Goal: Task Accomplishment & Management: Manage account settings

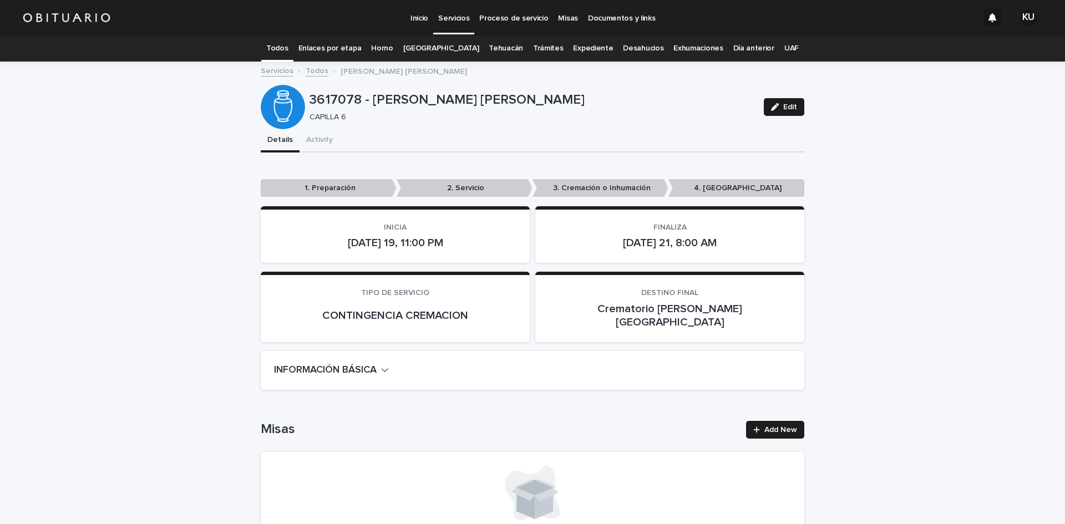
click at [457, 18] on p "Servicios" at bounding box center [453, 11] width 31 height 23
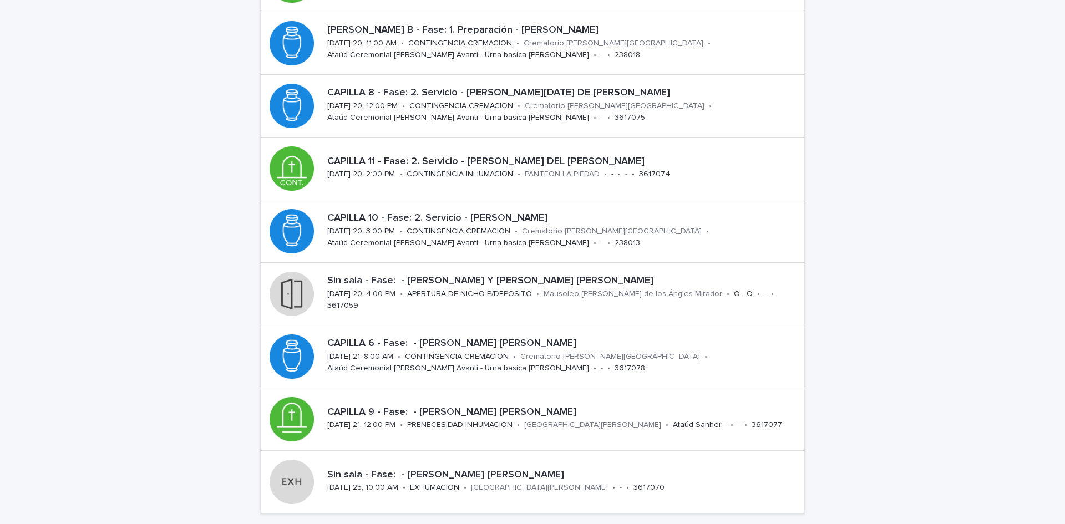
scroll to position [289, 0]
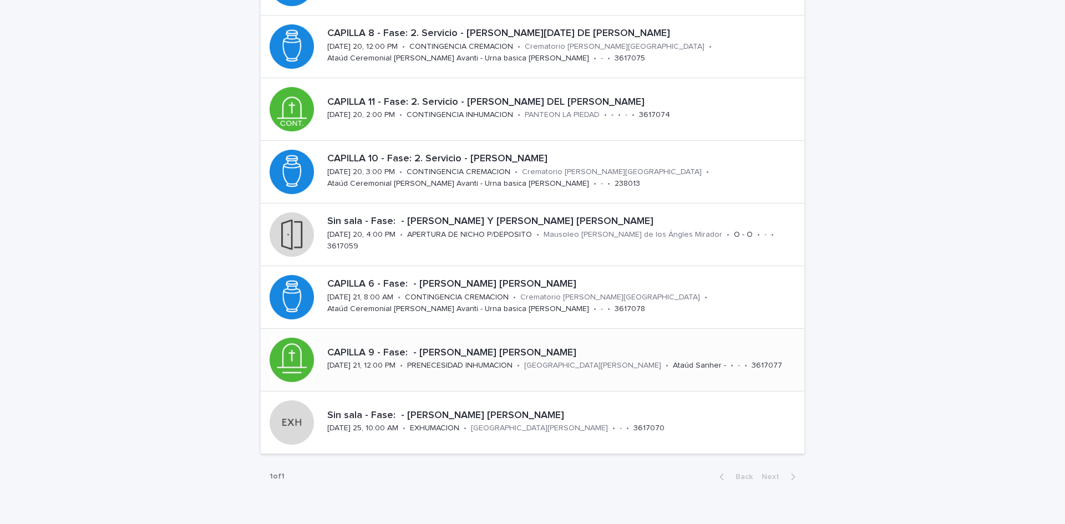
click at [656, 352] on p "CAPILLA 9 - Fase: - [PERSON_NAME] [PERSON_NAME]" at bounding box center [563, 353] width 473 height 12
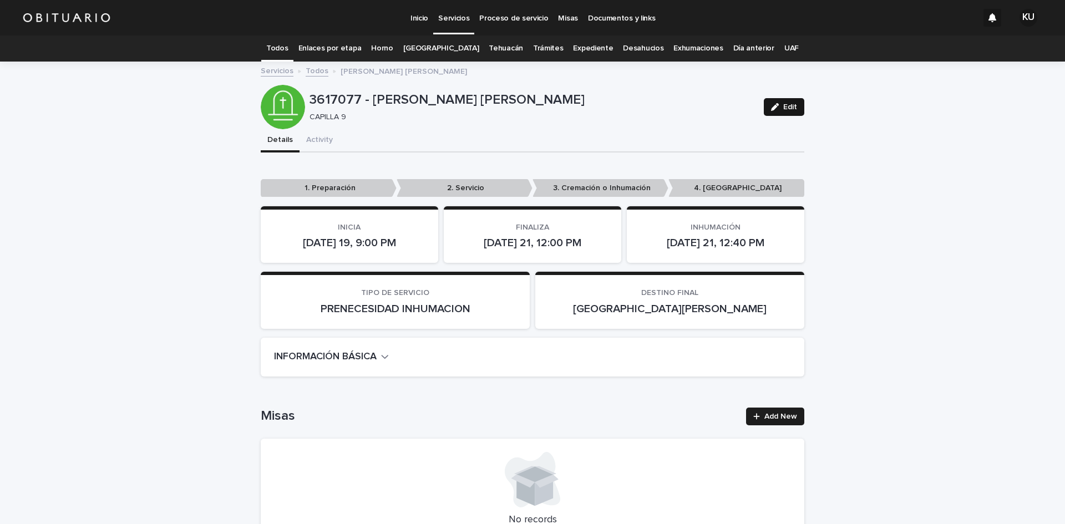
click at [792, 108] on span "Edit" at bounding box center [790, 107] width 14 height 8
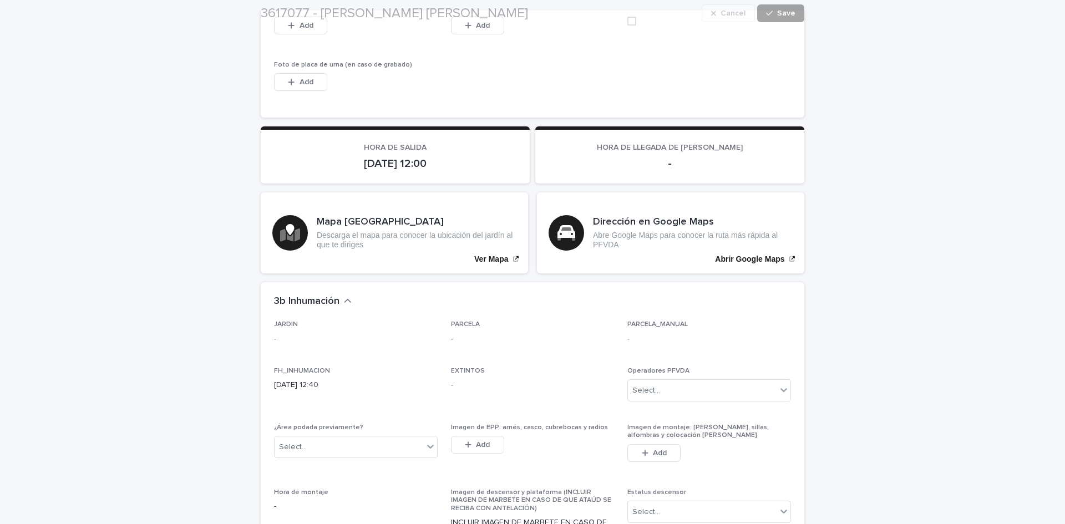
scroll to position [2928, 0]
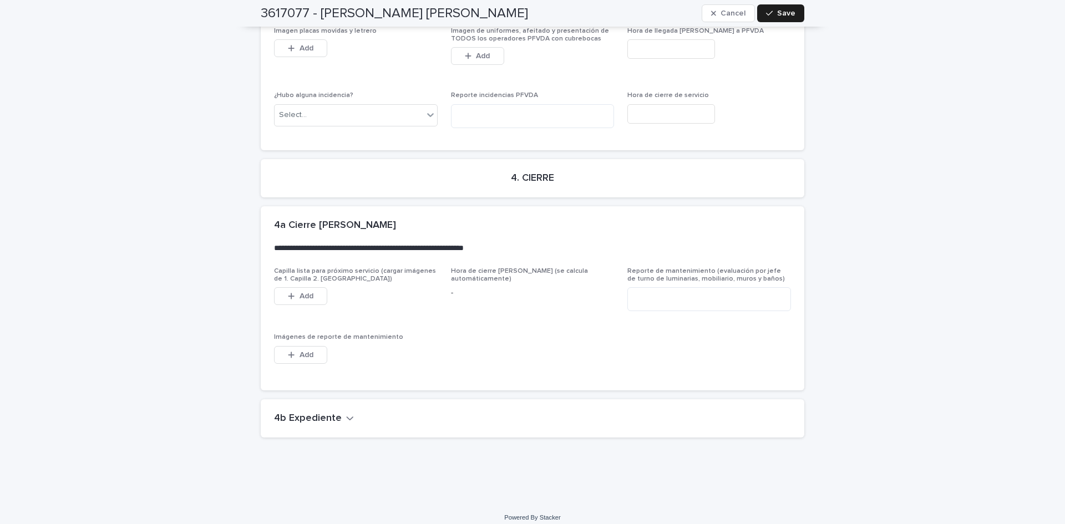
click at [346, 413] on icon "button" at bounding box center [350, 418] width 8 height 10
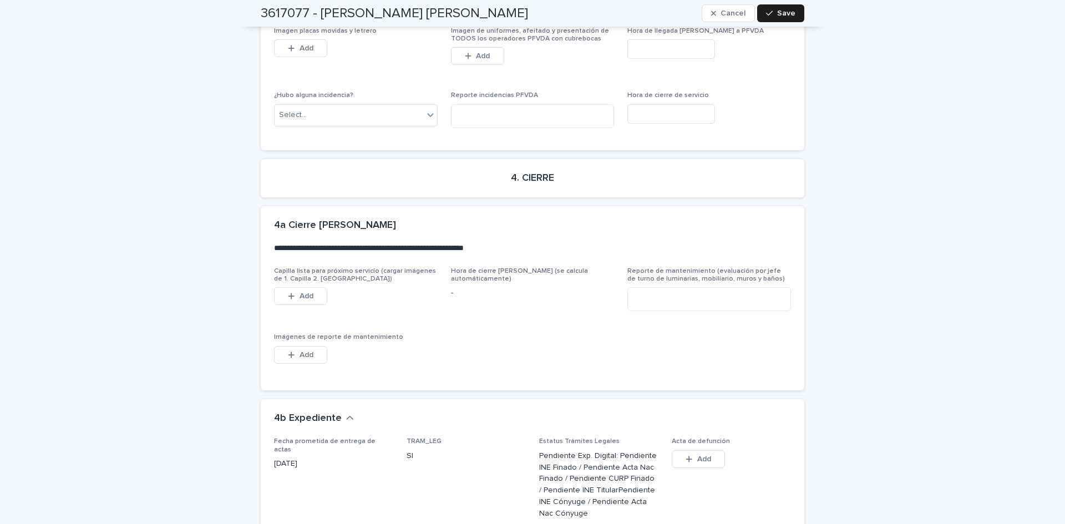
scroll to position [3365, 0]
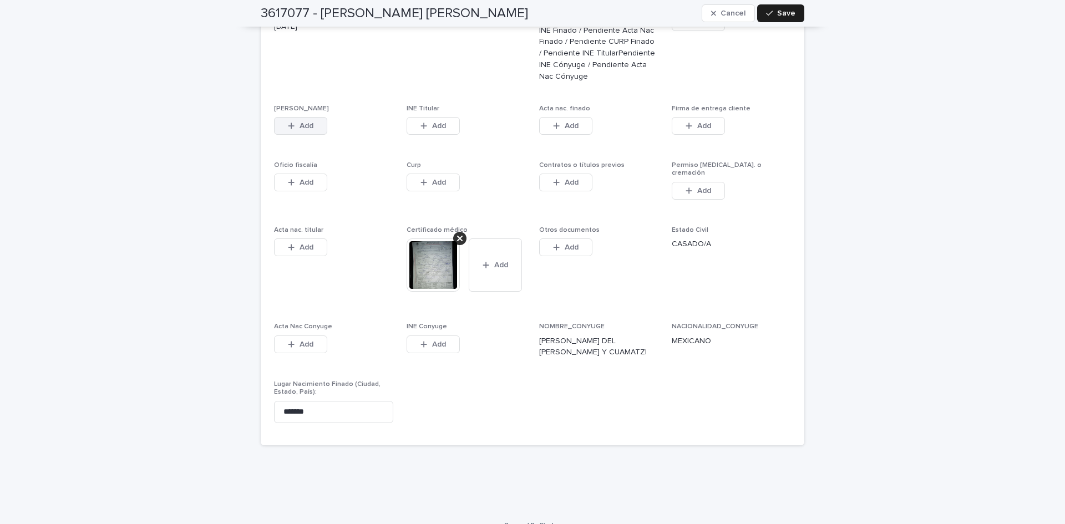
click at [317, 117] on button "Add" at bounding box center [300, 126] width 53 height 18
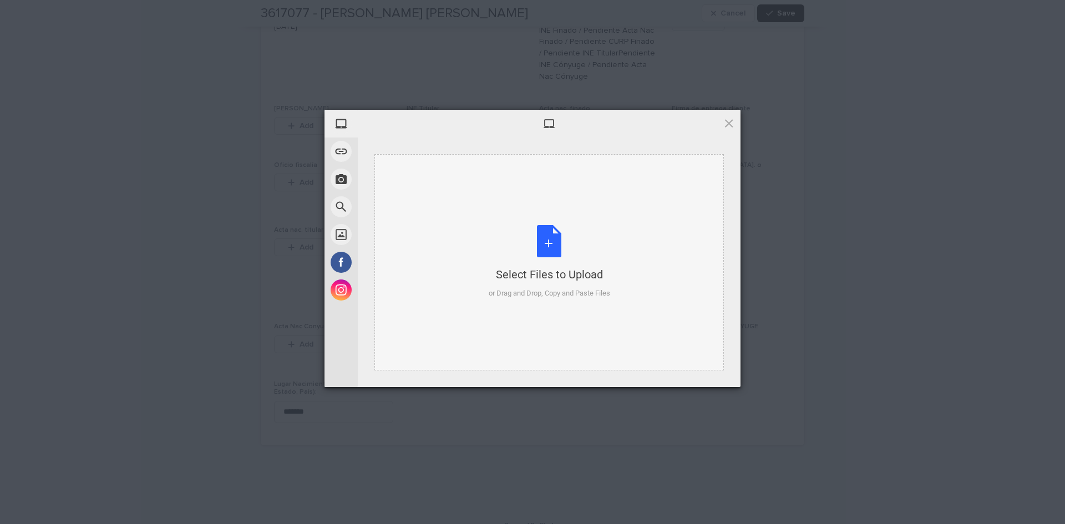
click at [546, 258] on div "Select Files to Upload or Drag and Drop, Copy and Paste Files" at bounding box center [550, 262] width 122 height 74
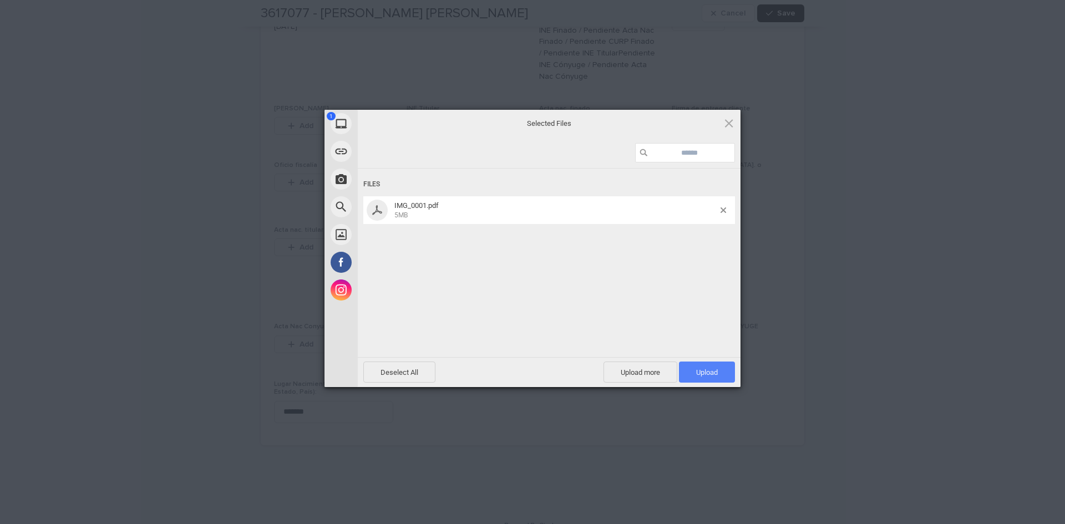
click at [707, 364] on span "Upload 1" at bounding box center [707, 372] width 56 height 21
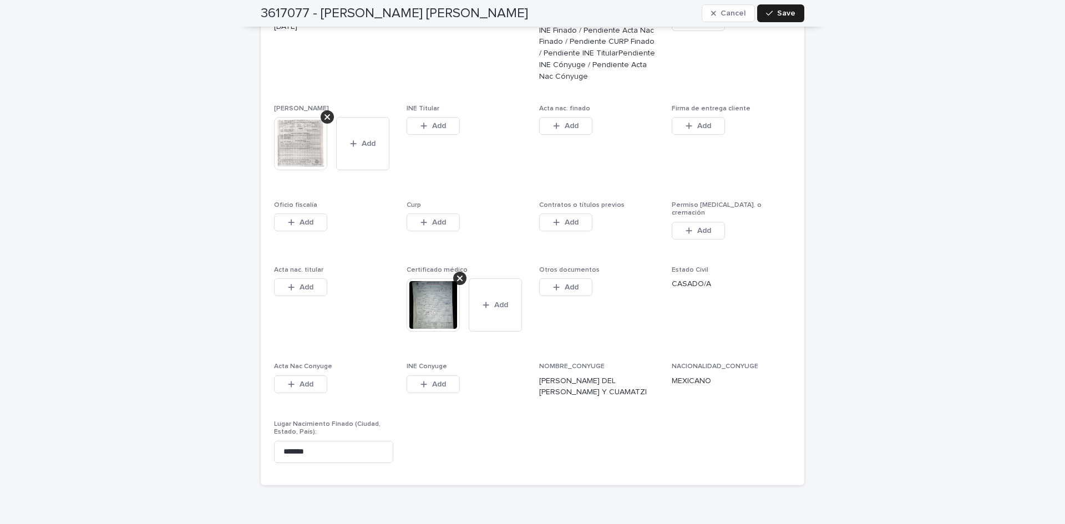
click at [432, 122] on span "Add" at bounding box center [439, 126] width 14 height 8
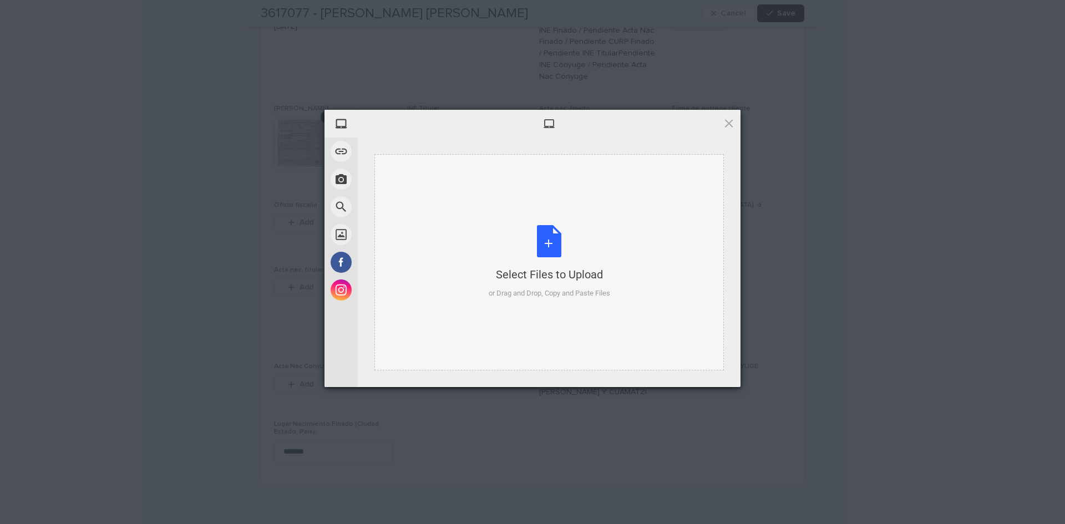
click at [556, 244] on div "Select Files to Upload or Drag and Drop, Copy and Paste Files" at bounding box center [550, 262] width 122 height 74
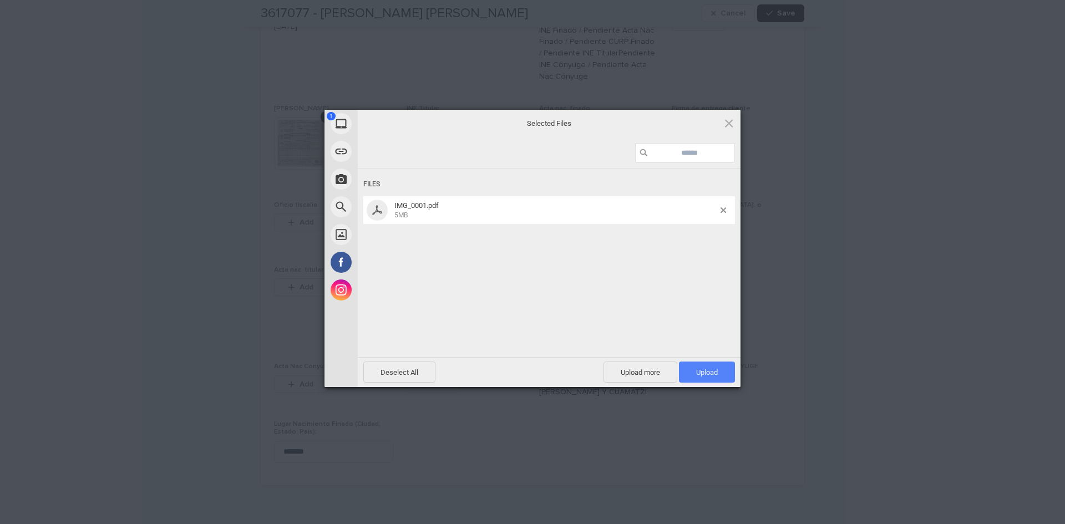
click at [702, 368] on span "Upload 1" at bounding box center [707, 372] width 22 height 8
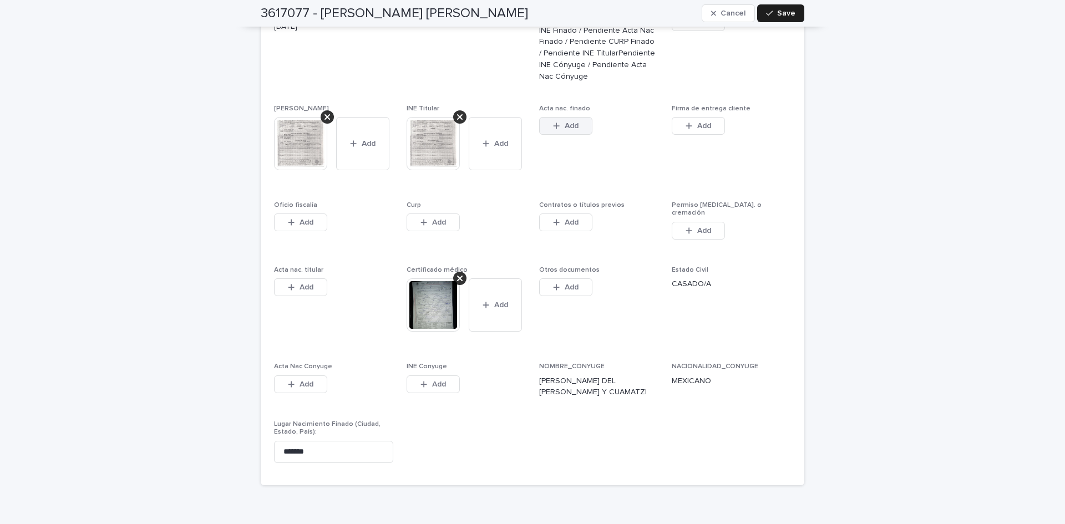
click at [571, 122] on span "Add" at bounding box center [572, 126] width 14 height 8
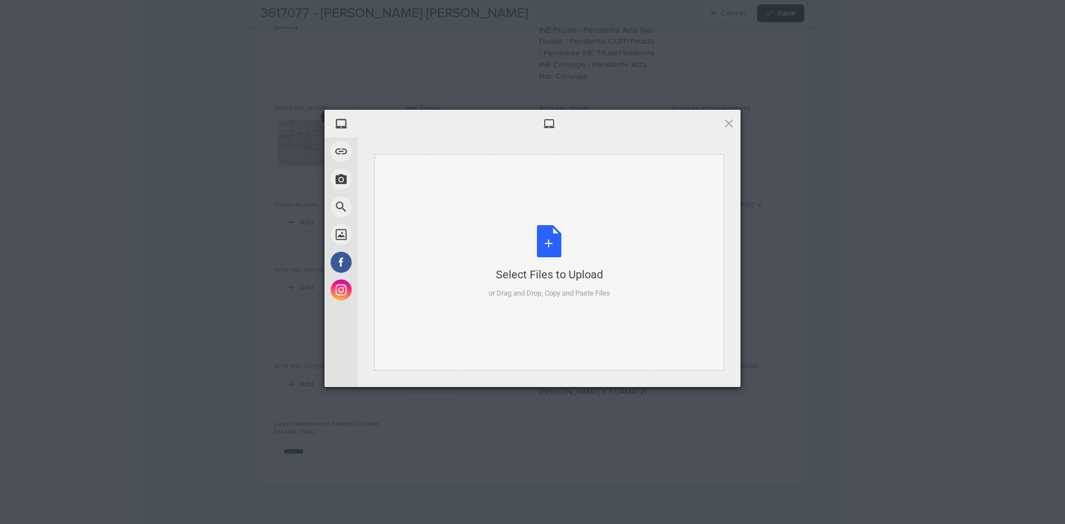
click at [546, 237] on div "Select Files to Upload or Drag and Drop, Copy and Paste Files" at bounding box center [550, 262] width 122 height 74
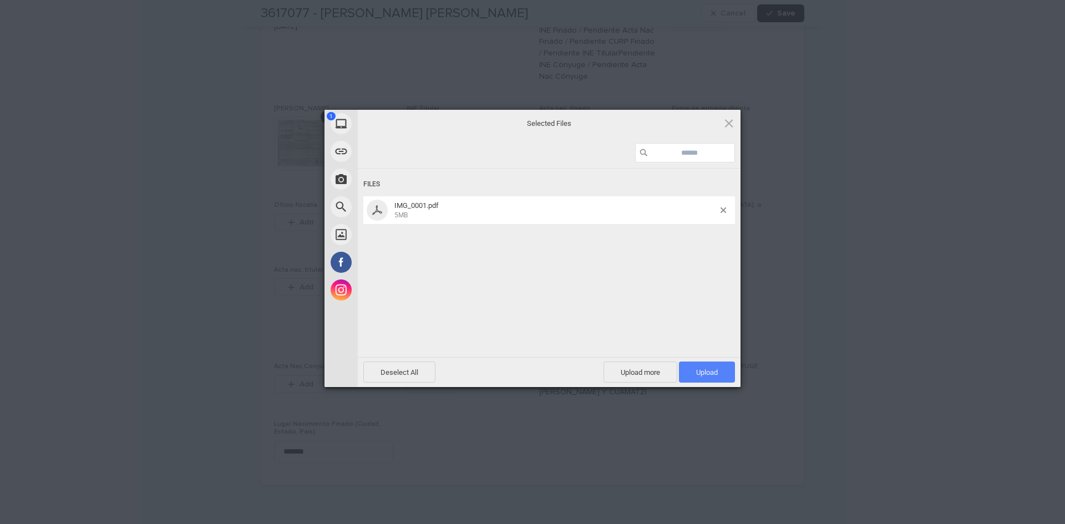
click at [694, 372] on span "Upload 1" at bounding box center [707, 372] width 56 height 21
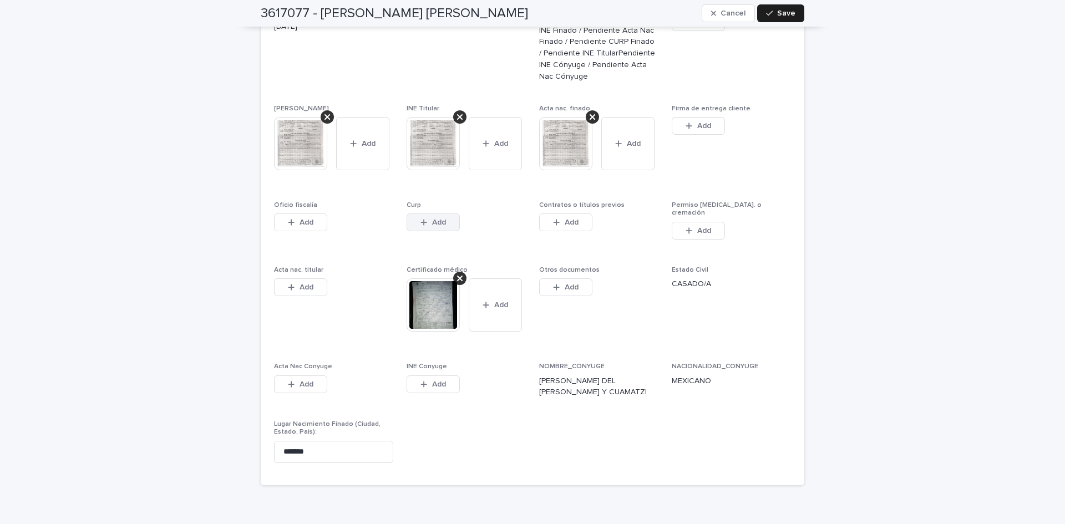
click at [441, 219] on span "Add" at bounding box center [439, 223] width 14 height 8
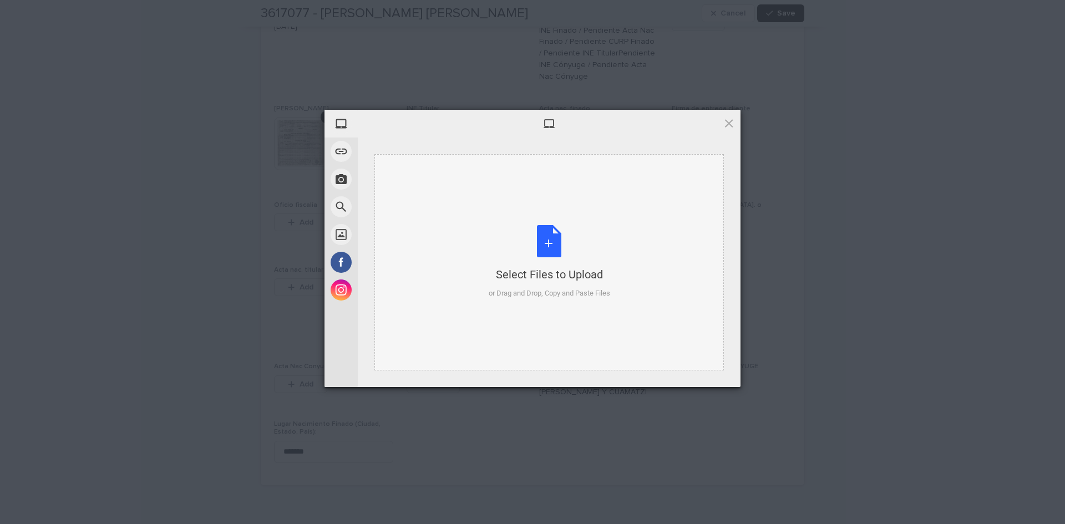
click at [555, 244] on div "Select Files to Upload or Drag and Drop, Copy and Paste Files" at bounding box center [550, 262] width 122 height 74
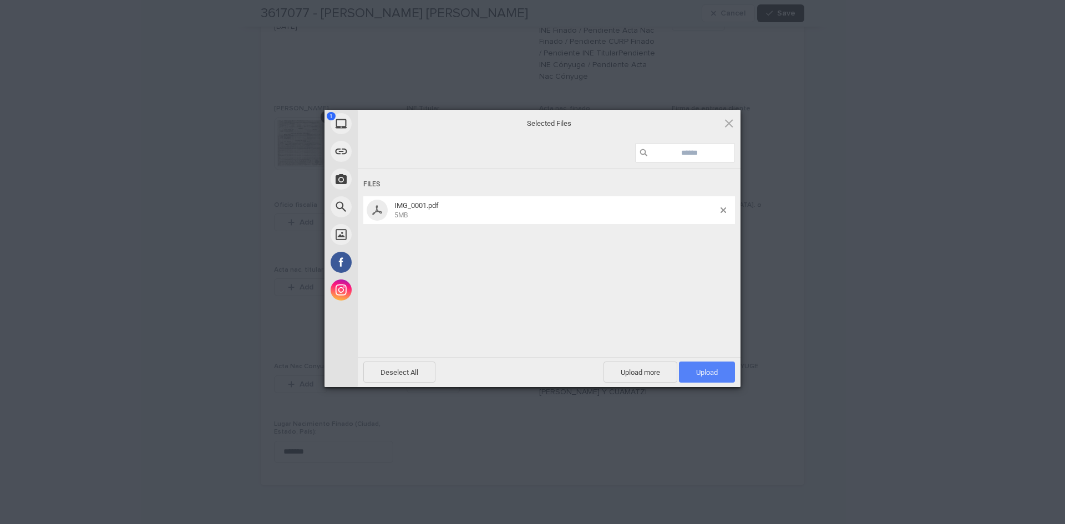
click at [717, 368] on span "Upload 1" at bounding box center [707, 372] width 22 height 8
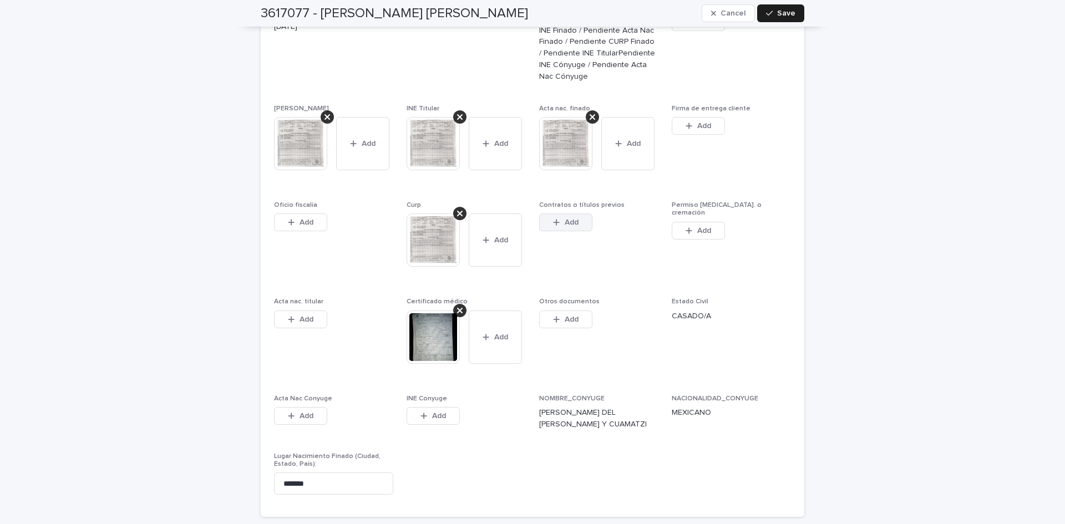
click at [575, 214] on button "Add" at bounding box center [565, 223] width 53 height 18
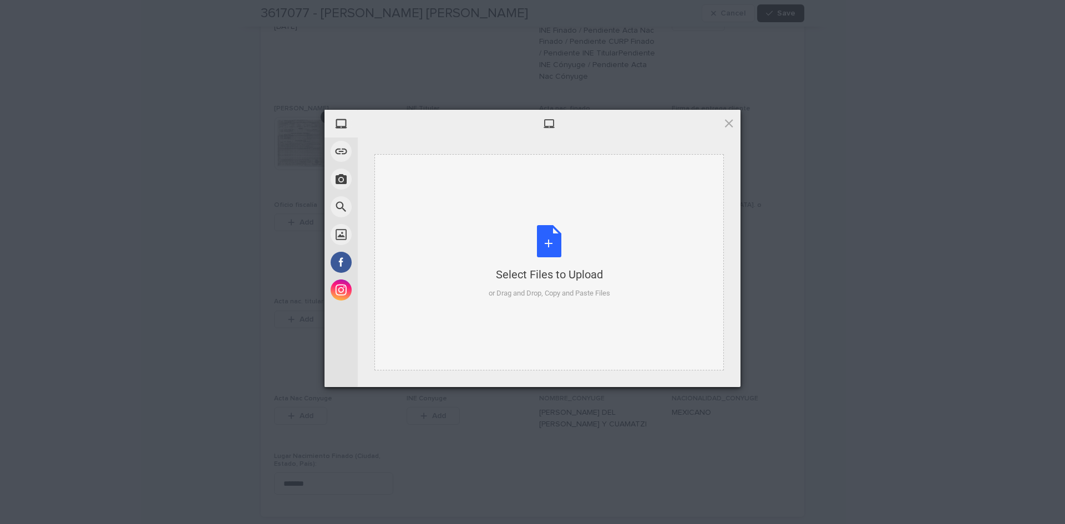
click at [554, 241] on div "Select Files to Upload or Drag and Drop, Copy and Paste Files" at bounding box center [550, 262] width 122 height 74
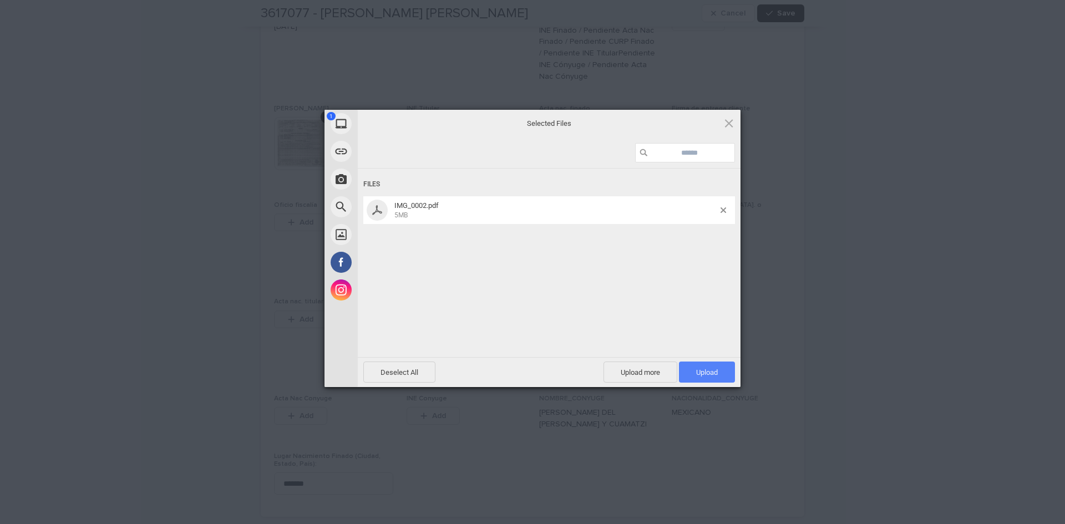
click at [696, 373] on span "Upload 1" at bounding box center [707, 372] width 22 height 8
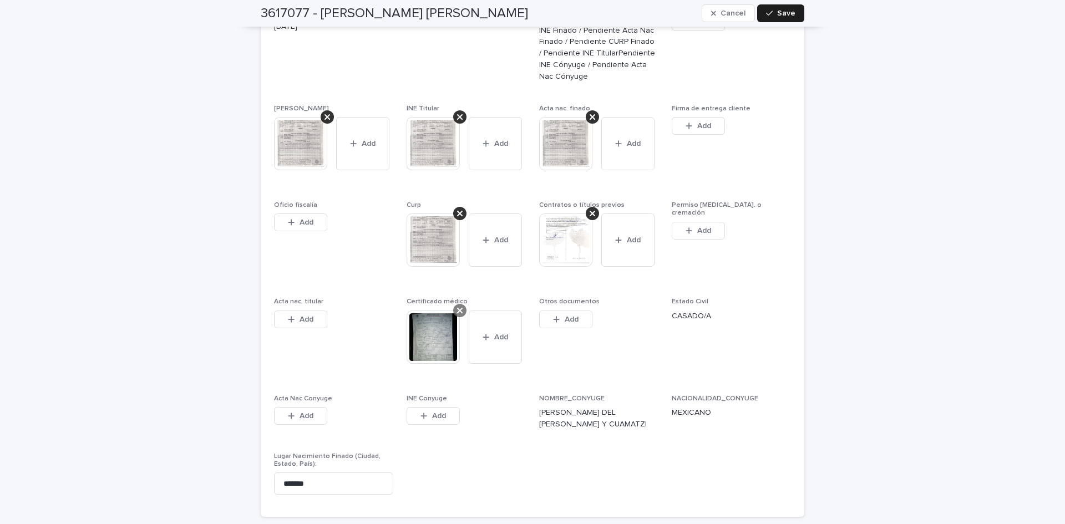
click at [457, 306] on icon at bounding box center [460, 310] width 6 height 9
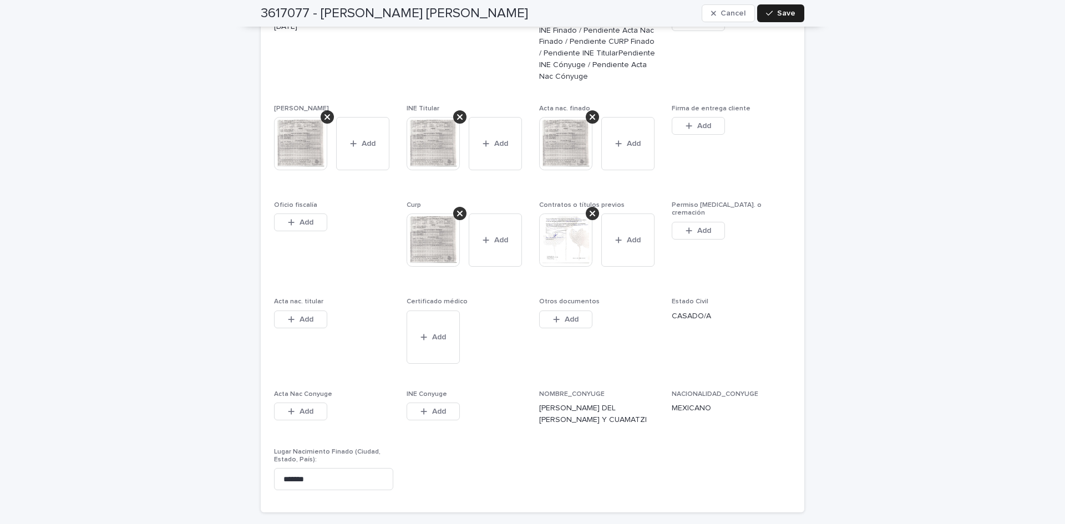
click at [433, 322] on div "Add" at bounding box center [433, 340] width 53 height 58
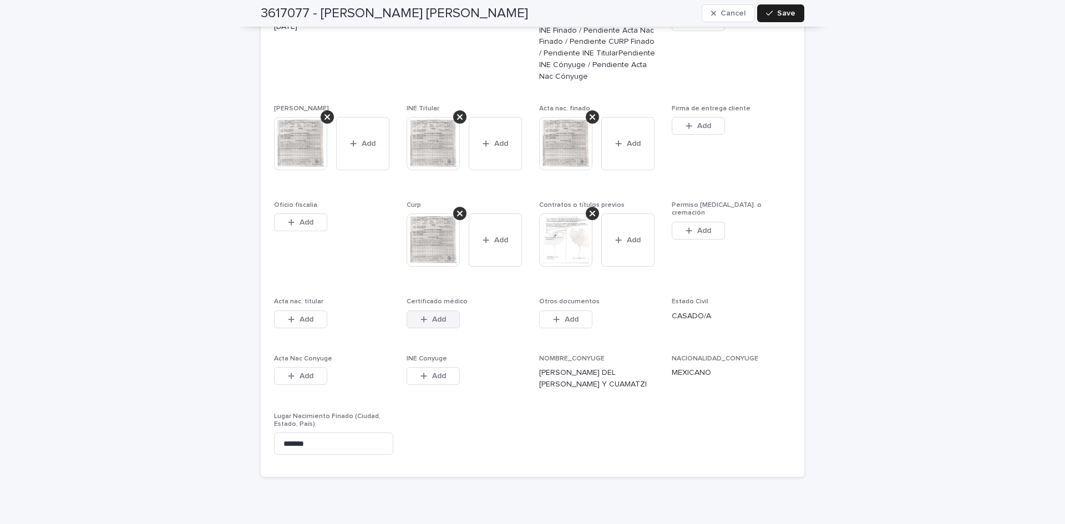
click at [443, 311] on button "Add" at bounding box center [433, 320] width 53 height 18
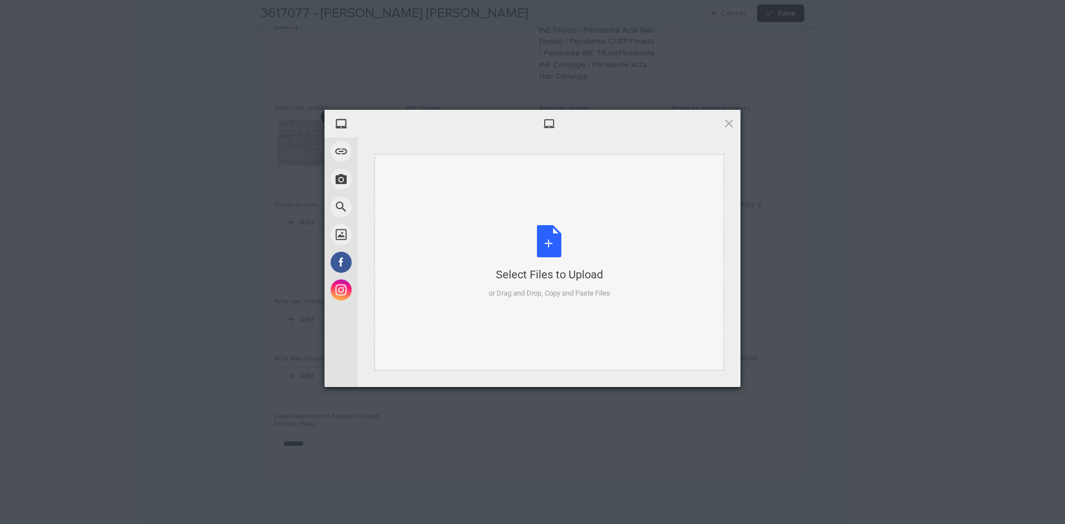
click at [556, 230] on div "Select Files to Upload or Drag and Drop, Copy and Paste Files" at bounding box center [550, 262] width 122 height 74
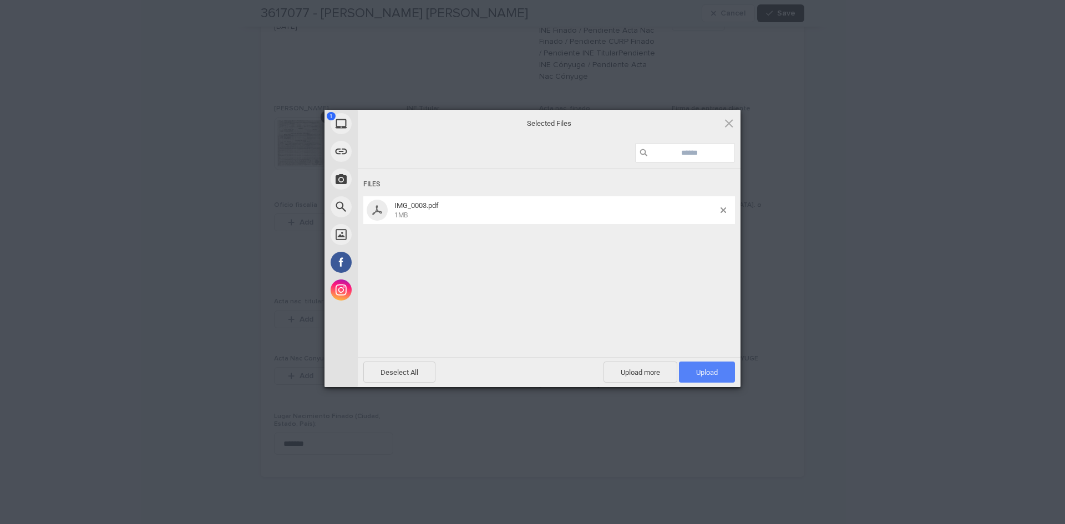
click at [710, 372] on span "Upload 1" at bounding box center [707, 372] width 22 height 8
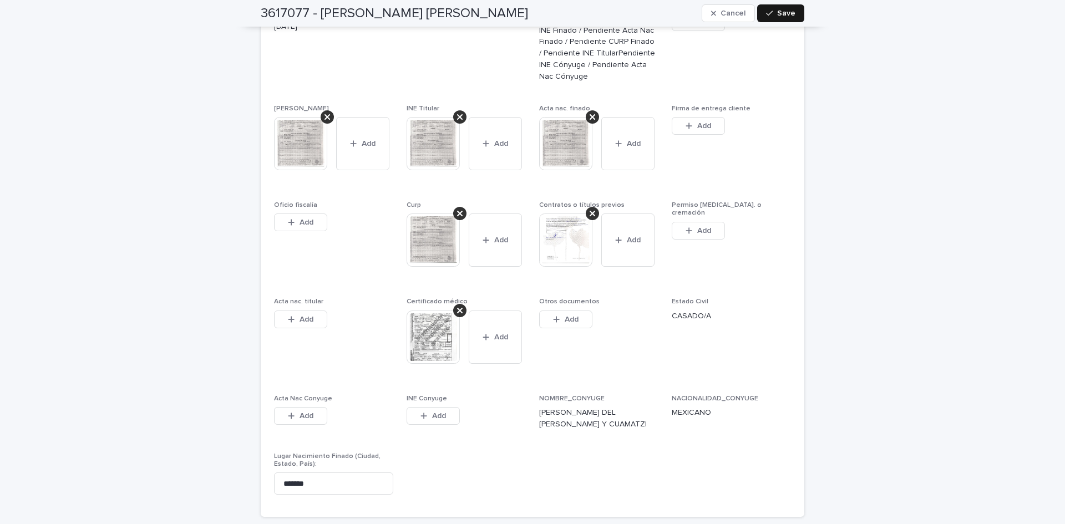
click at [777, 13] on span "Save" at bounding box center [786, 13] width 18 height 8
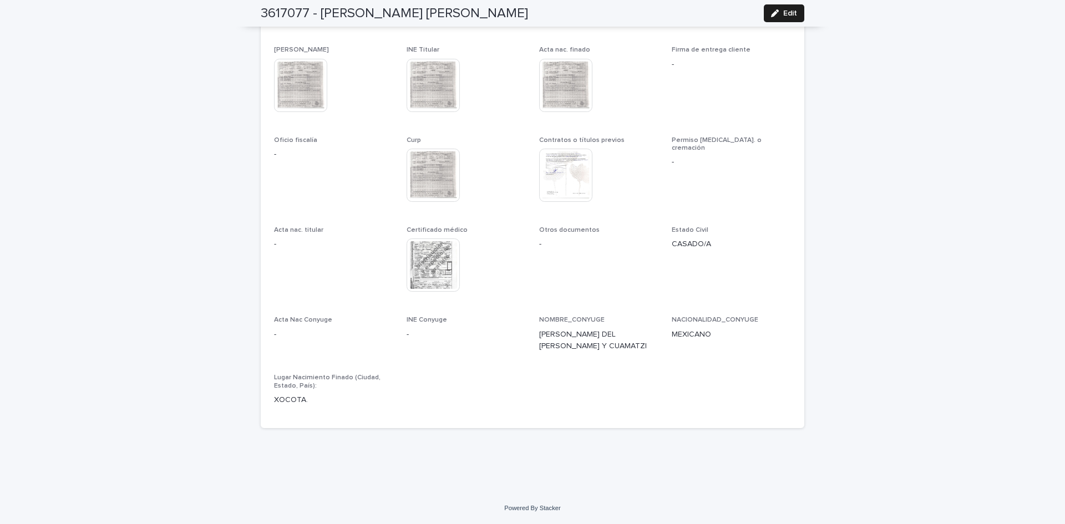
scroll to position [3031, 0]
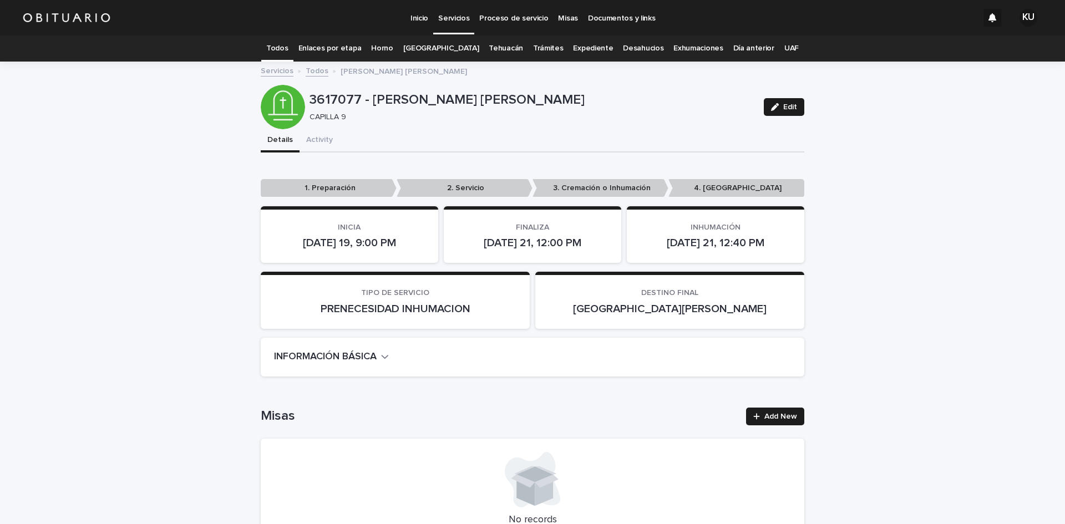
click at [448, 19] on p "Servicios" at bounding box center [453, 11] width 31 height 23
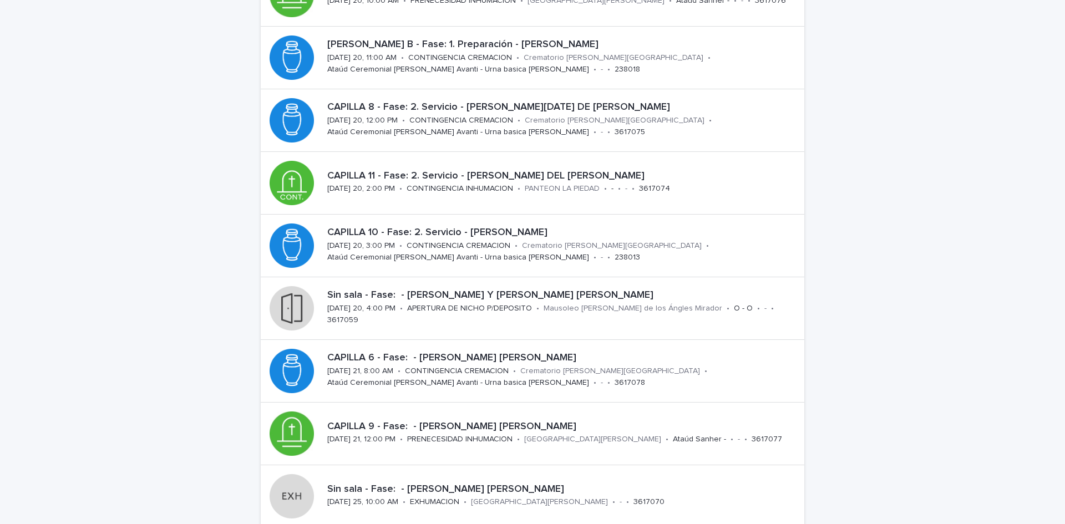
scroll to position [266, 0]
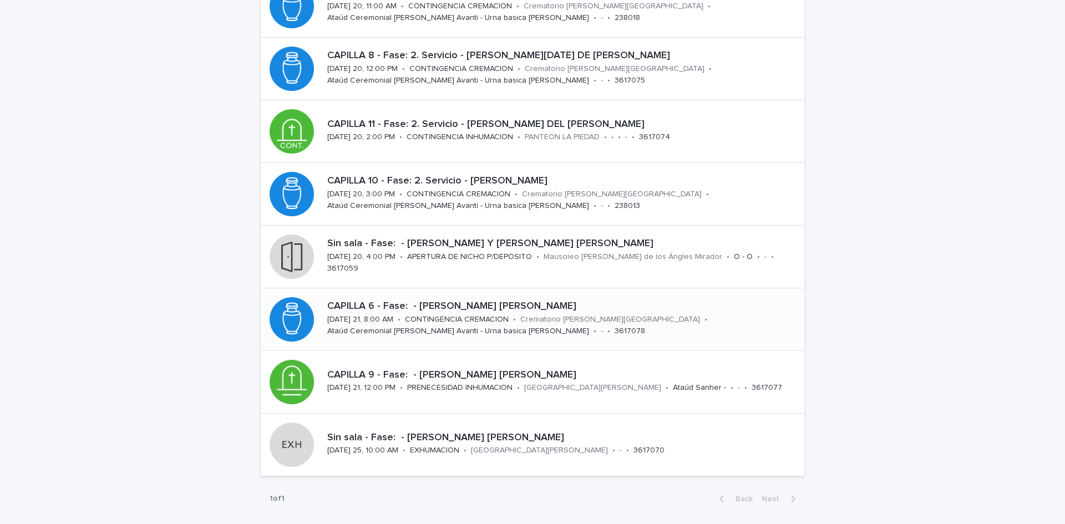
click at [700, 313] on div "CAPILLA 6 - Fase: - [PERSON_NAME] [PERSON_NAME][DATE] 21, 8:00 AM • CONTINGENCI…" at bounding box center [564, 319] width 482 height 46
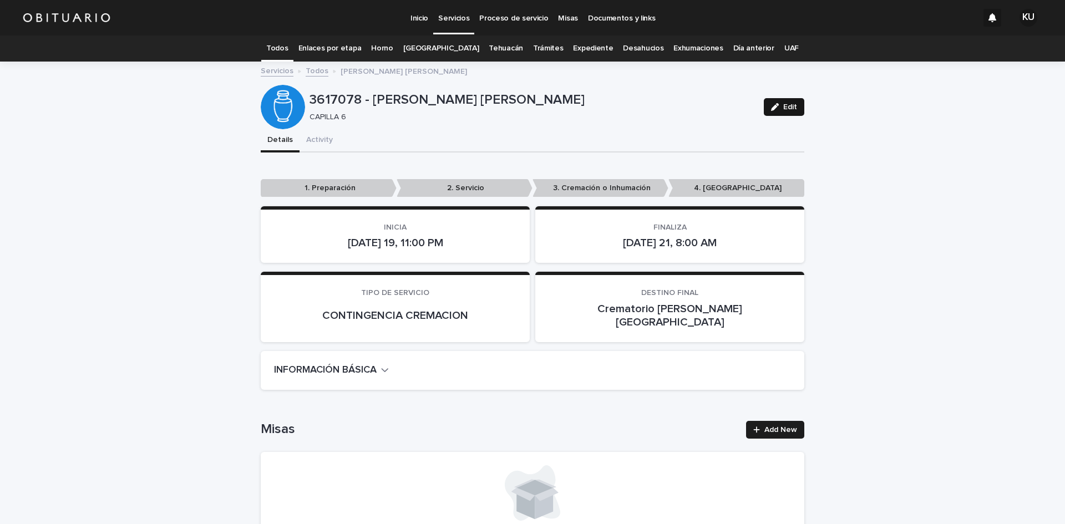
click at [783, 105] on span "Edit" at bounding box center [790, 107] width 14 height 8
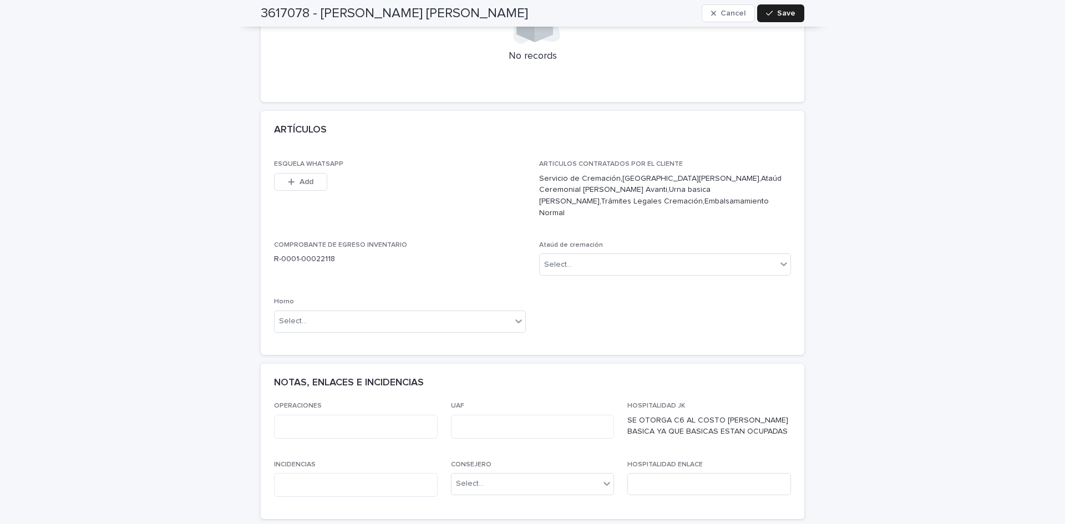
scroll to position [524, 0]
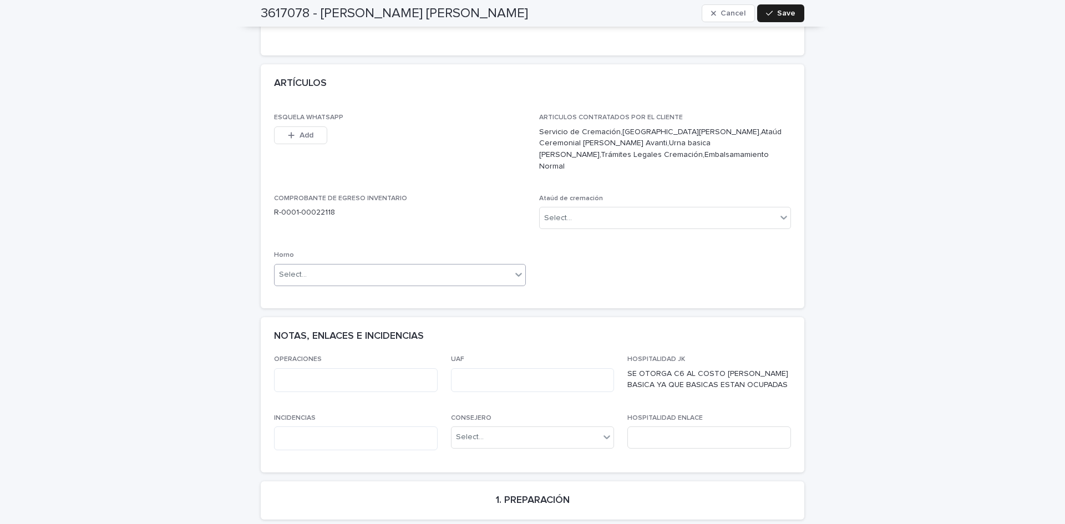
click at [383, 266] on div "Select..." at bounding box center [393, 275] width 237 height 18
click at [351, 275] on div "Horno A" at bounding box center [396, 271] width 251 height 19
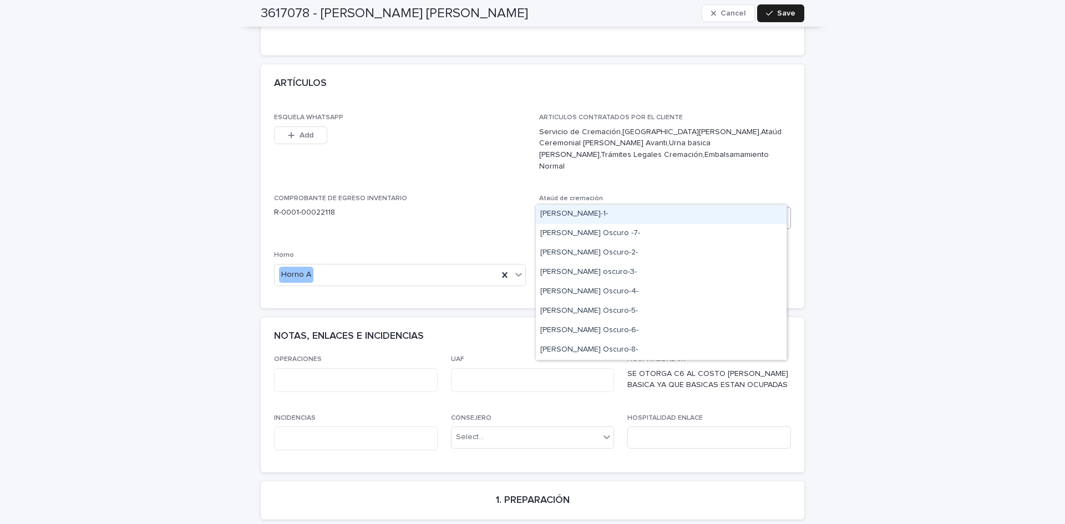
click at [589, 209] on div "Select..." at bounding box center [658, 218] width 237 height 18
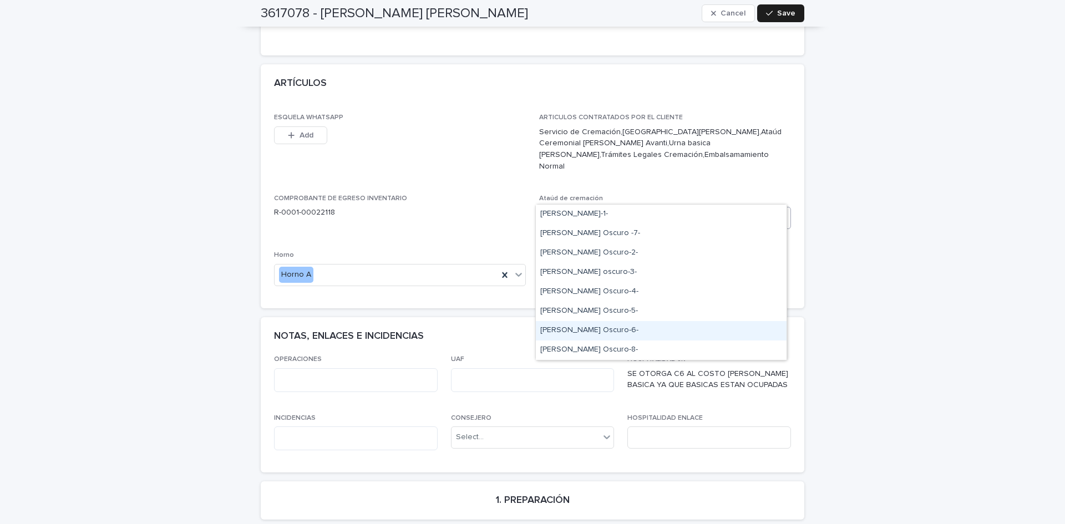
click at [588, 327] on div "[PERSON_NAME] Oscuro-6-" at bounding box center [661, 330] width 251 height 19
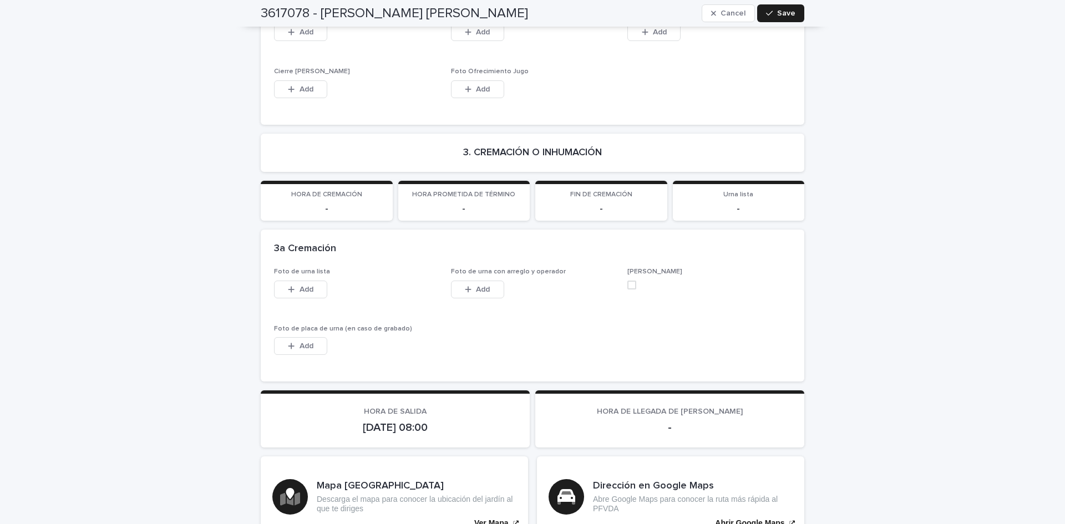
scroll to position [2529, 0]
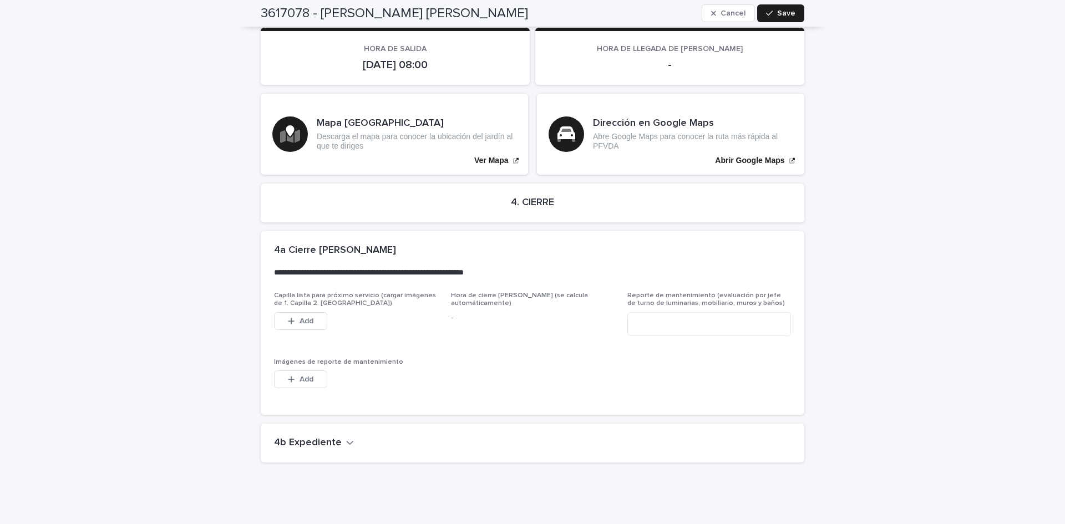
click at [346, 438] on icon "button" at bounding box center [350, 443] width 8 height 10
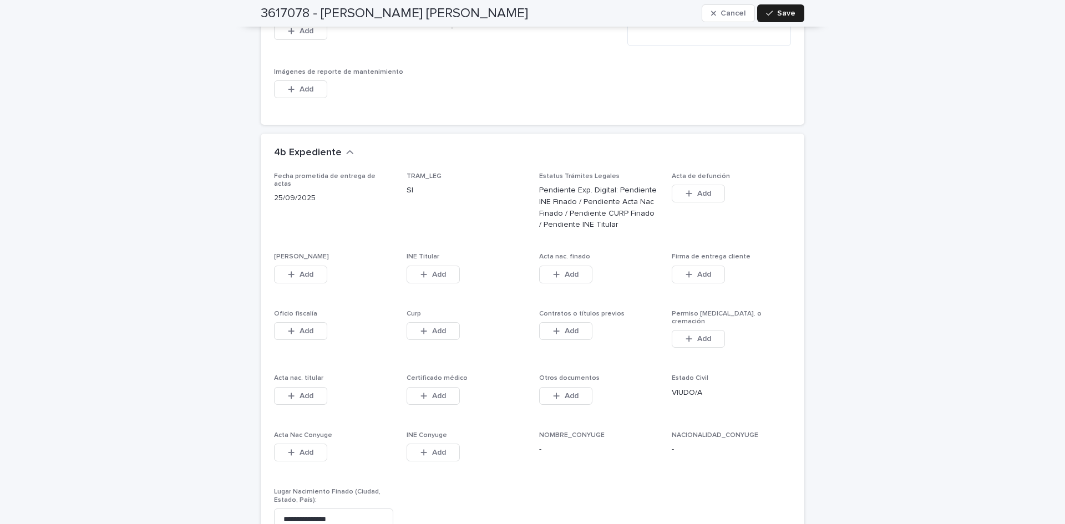
scroll to position [2902, 0]
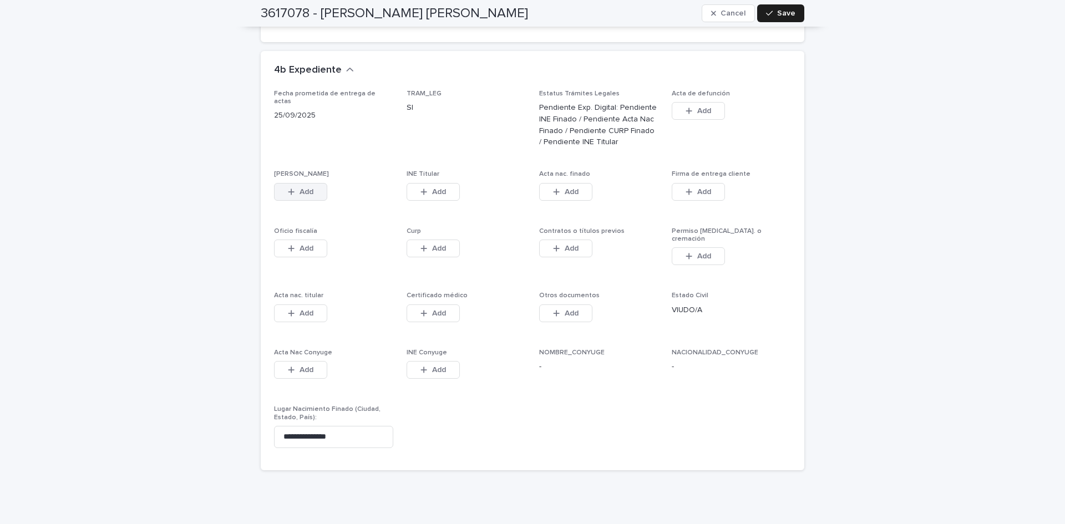
click at [308, 188] on span "Add" at bounding box center [307, 192] width 14 height 8
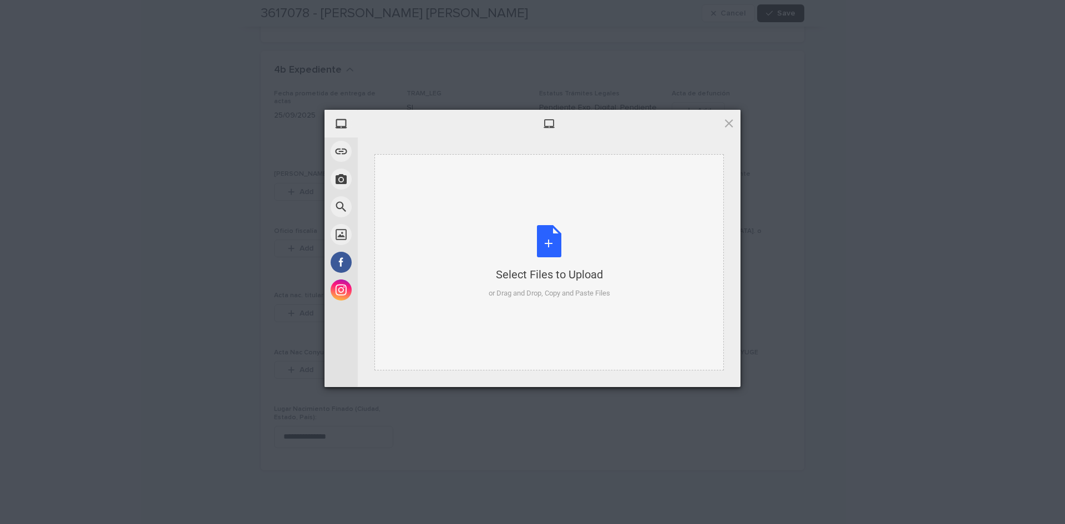
click at [550, 246] on div "Select Files to Upload or Drag and Drop, Copy and Paste Files" at bounding box center [550, 262] width 122 height 74
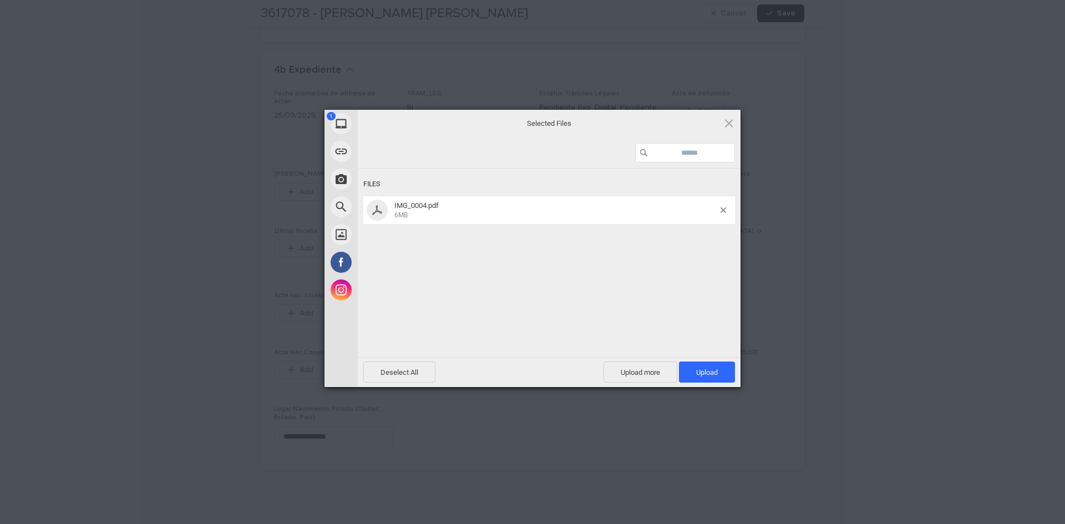
click at [703, 371] on span "Upload 1" at bounding box center [707, 372] width 22 height 8
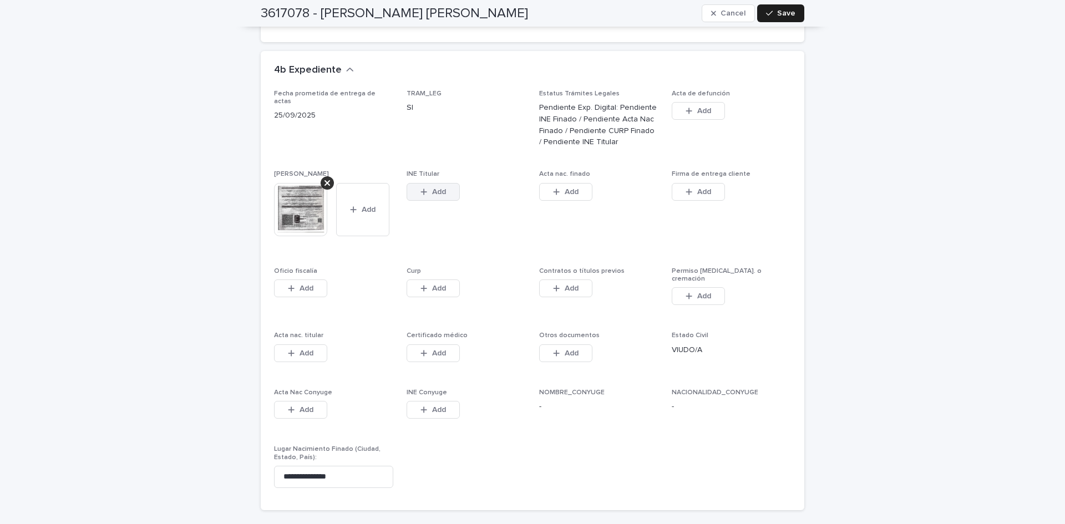
click at [436, 188] on span "Add" at bounding box center [439, 192] width 14 height 8
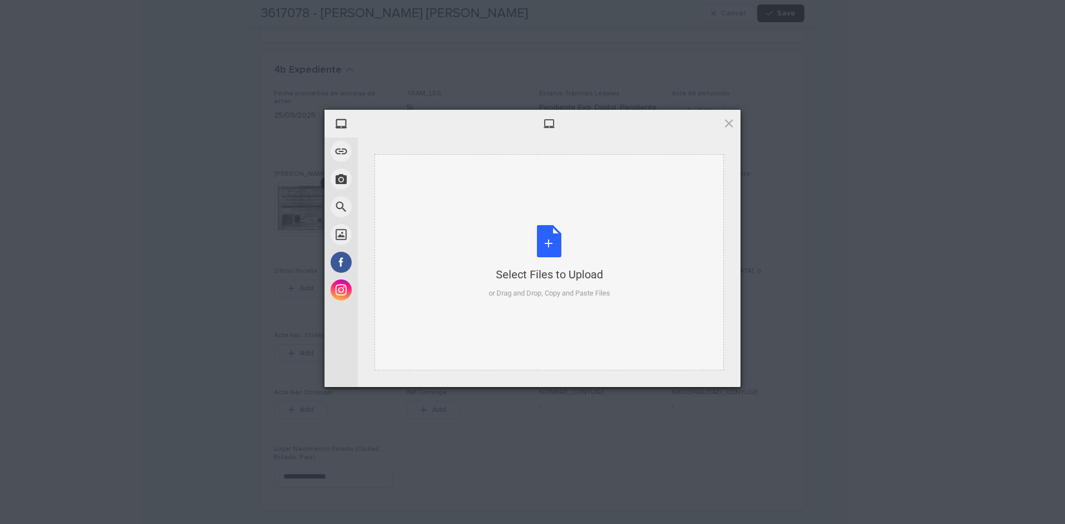
click at [544, 234] on div "Select Files to Upload or Drag and Drop, Copy and Paste Files" at bounding box center [550, 262] width 122 height 74
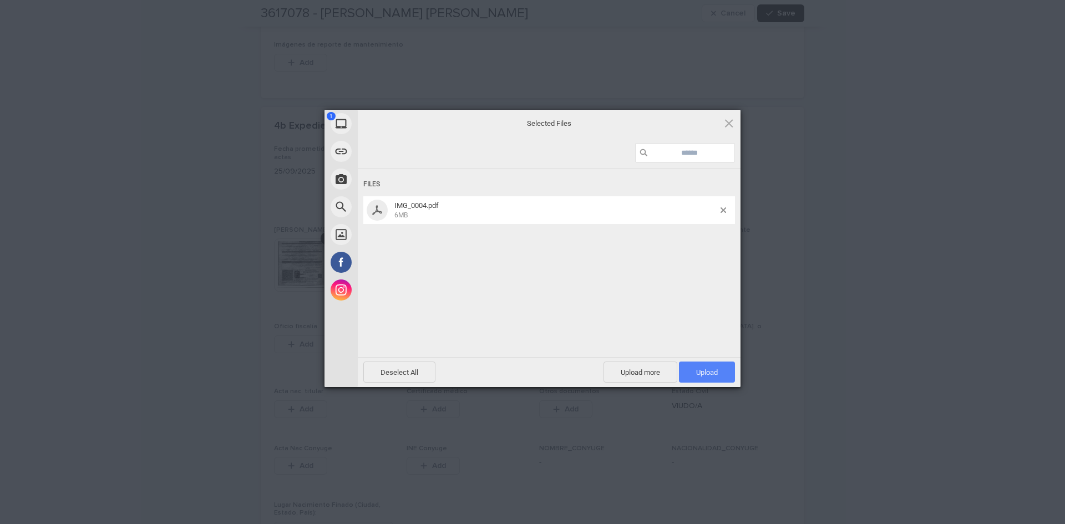
drag, startPoint x: 722, startPoint y: 369, endPoint x: 708, endPoint y: 372, distance: 13.6
click at [708, 372] on span "Upload 1" at bounding box center [707, 372] width 22 height 8
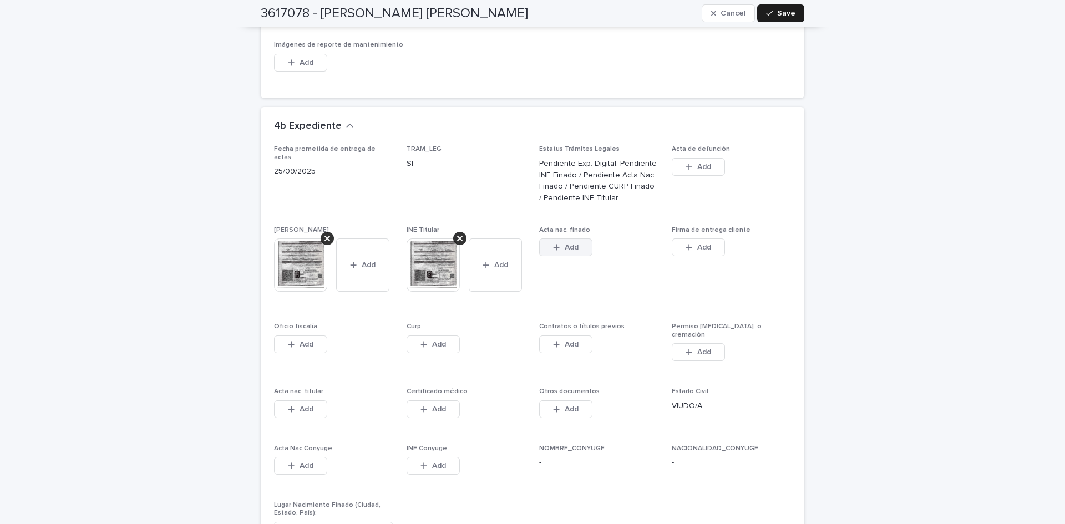
click at [546, 239] on button "Add" at bounding box center [565, 248] width 53 height 18
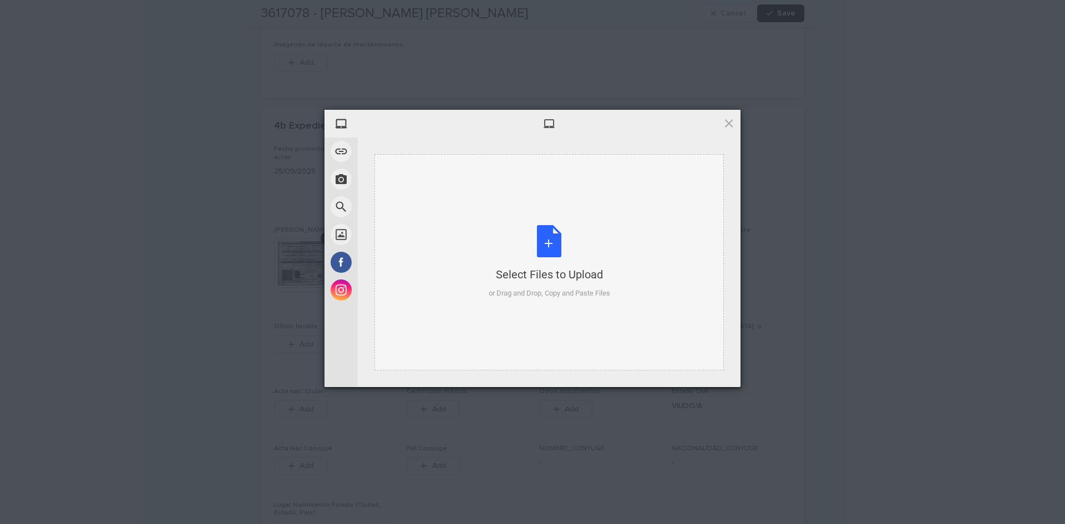
click at [543, 250] on div "Select Files to Upload or Drag and Drop, Copy and Paste Files" at bounding box center [550, 262] width 122 height 74
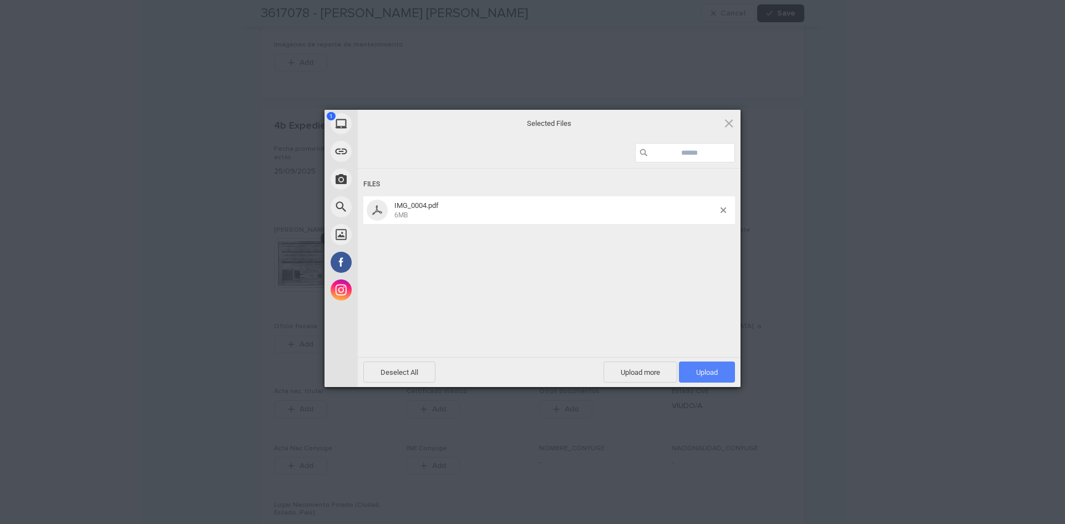
click at [713, 373] on span "Upload 1" at bounding box center [707, 372] width 22 height 8
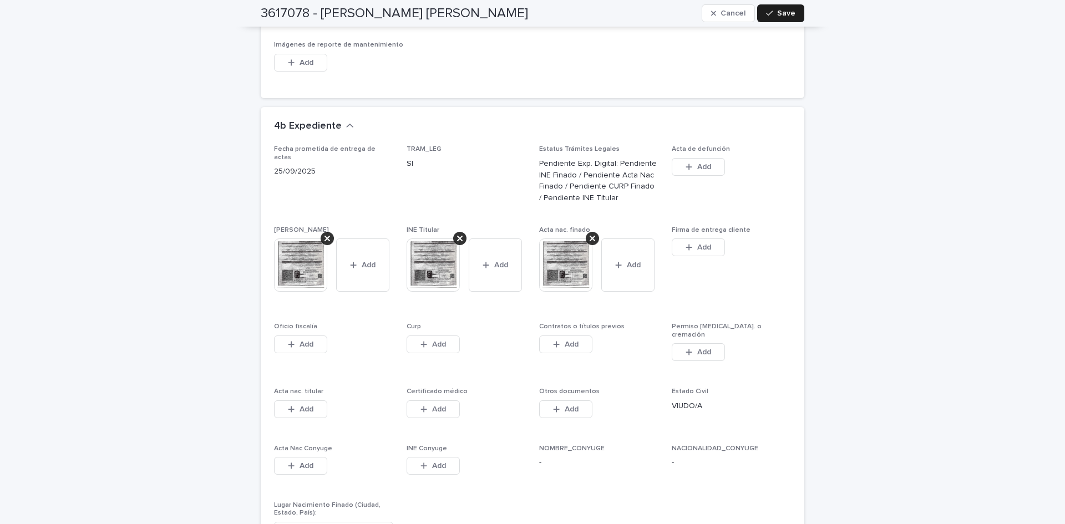
click at [426, 341] on div "button" at bounding box center [426, 345] width 11 height 8
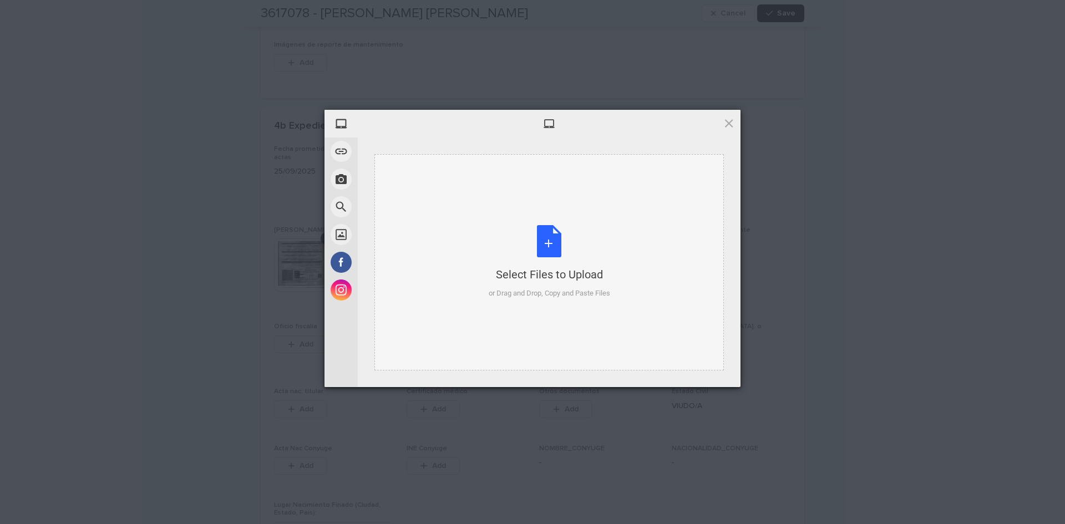
click at [546, 250] on div "Select Files to Upload or Drag and Drop, Copy and Paste Files" at bounding box center [550, 262] width 122 height 74
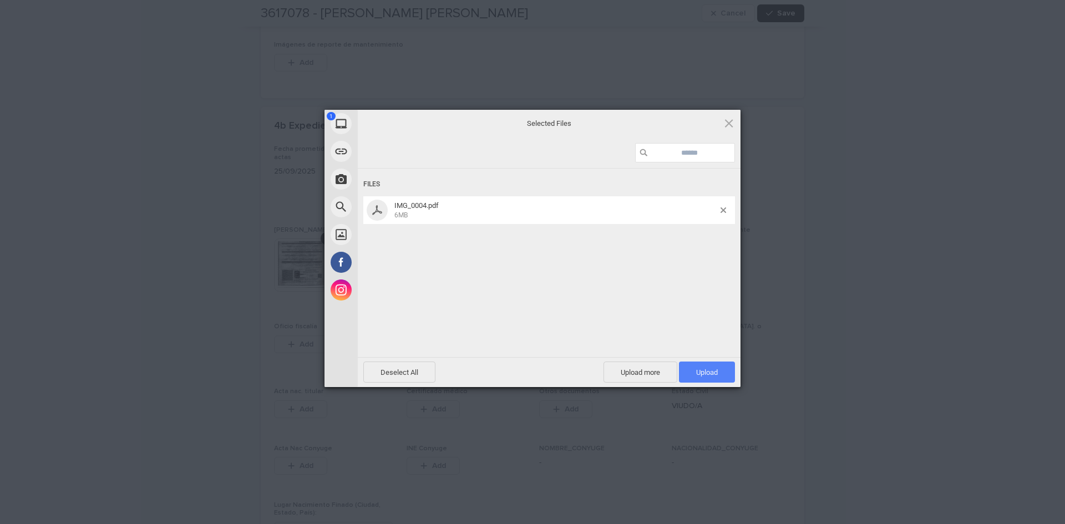
click at [691, 372] on span "Upload 1" at bounding box center [707, 372] width 56 height 21
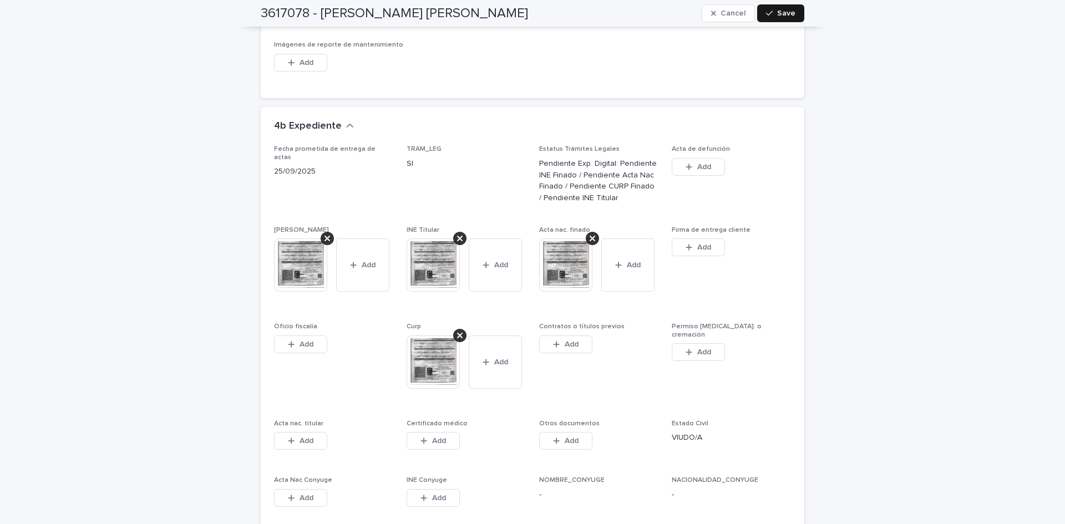
click at [773, 6] on button "Save" at bounding box center [780, 13] width 47 height 18
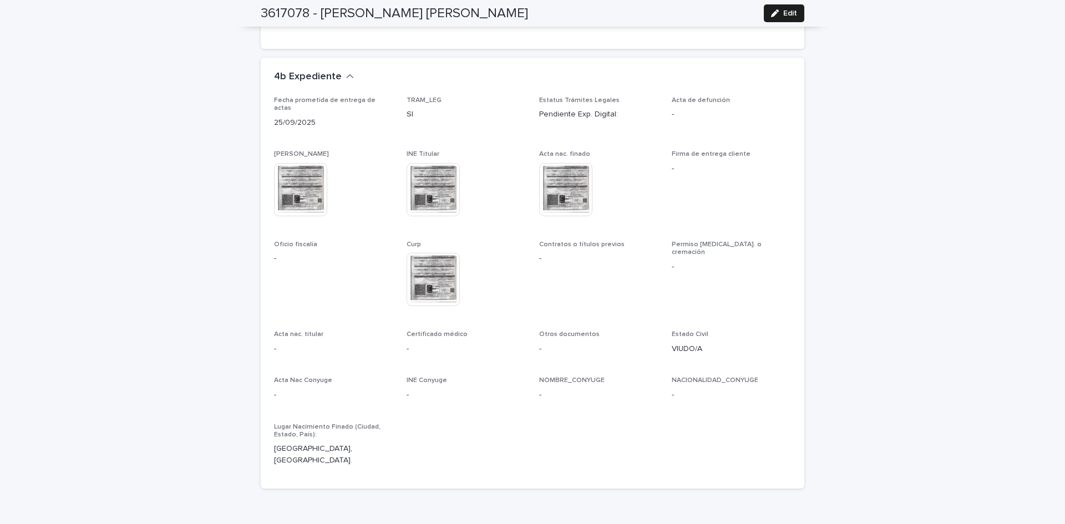
scroll to position [2677, 0]
